Goal: Task Accomplishment & Management: Use online tool/utility

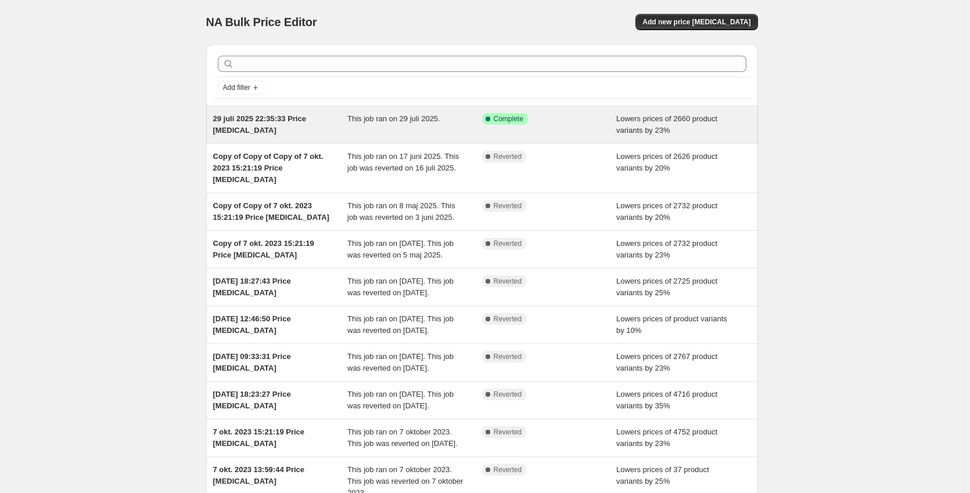
click at [404, 119] on span "This job ran on 29 juli 2025." at bounding box center [393, 118] width 93 height 9
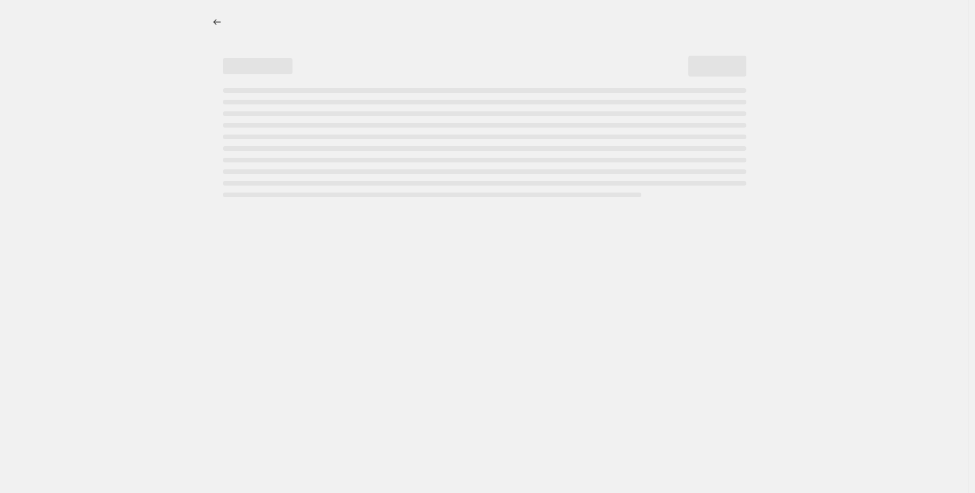
select select "percentage"
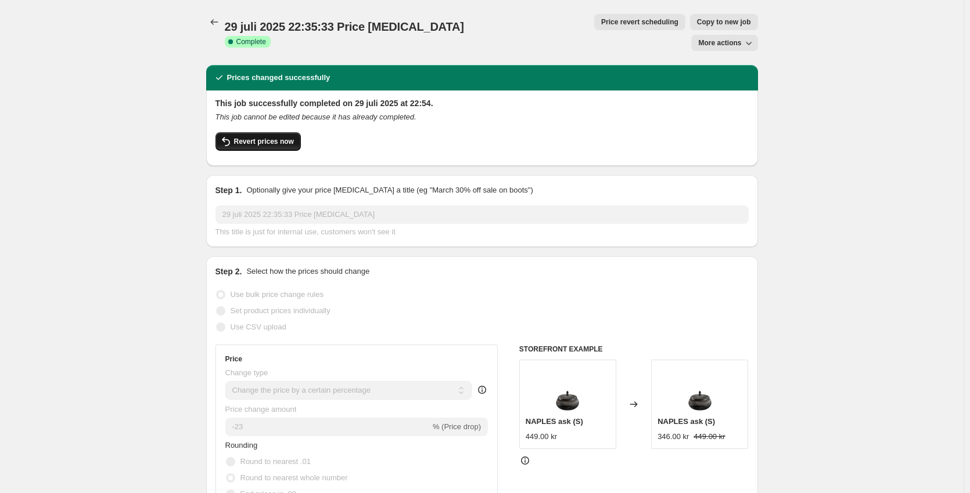
click at [279, 137] on span "Revert prices now" at bounding box center [264, 141] width 60 height 9
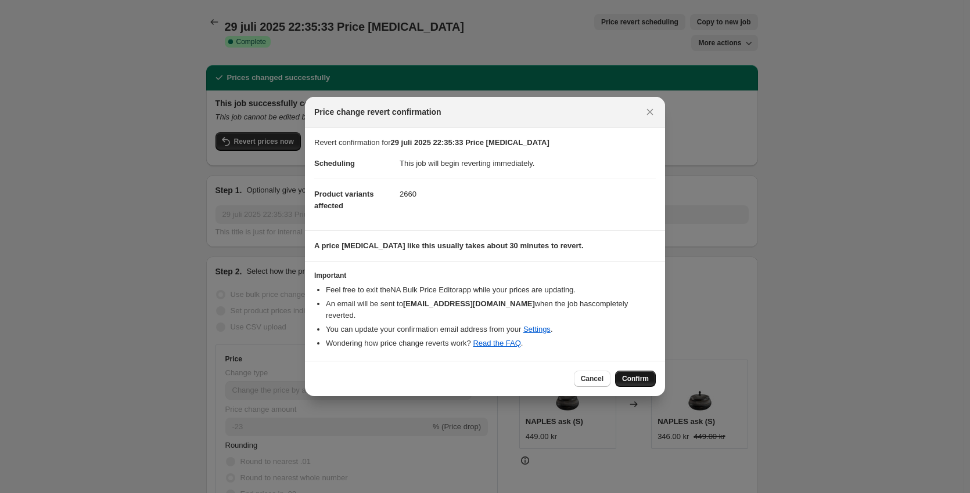
click at [640, 379] on button "Confirm" at bounding box center [635, 379] width 41 height 16
